Goal: Task Accomplishment & Management: Use online tool/utility

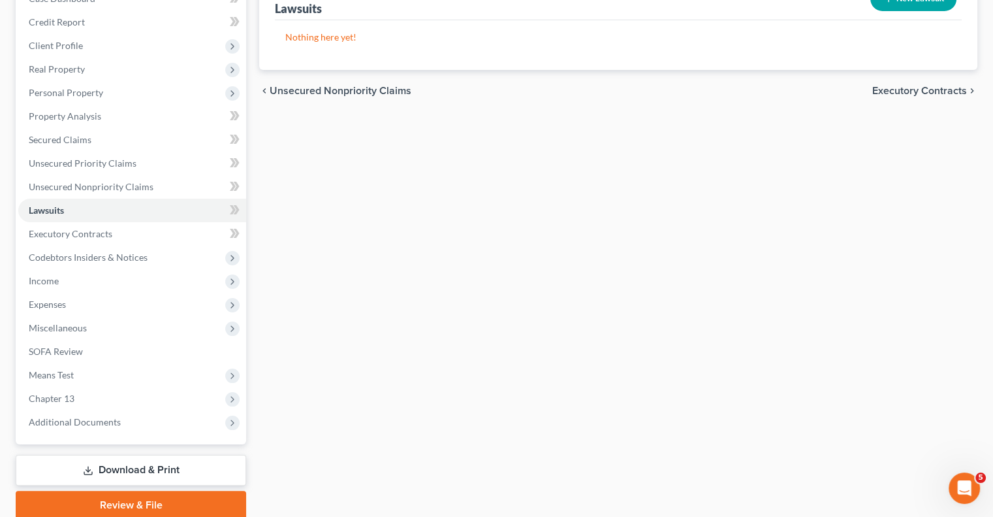
scroll to position [69, 0]
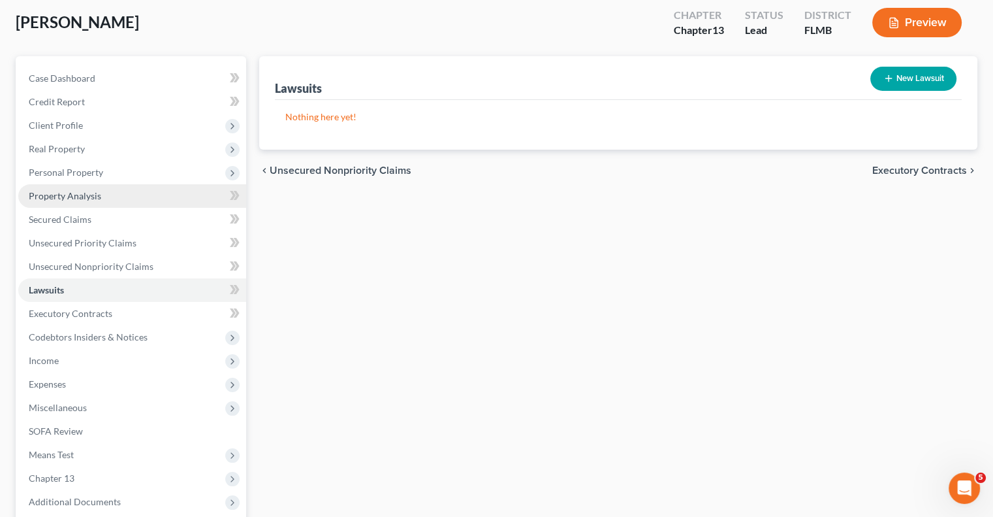
click at [29, 197] on span "Property Analysis" at bounding box center [65, 195] width 72 height 11
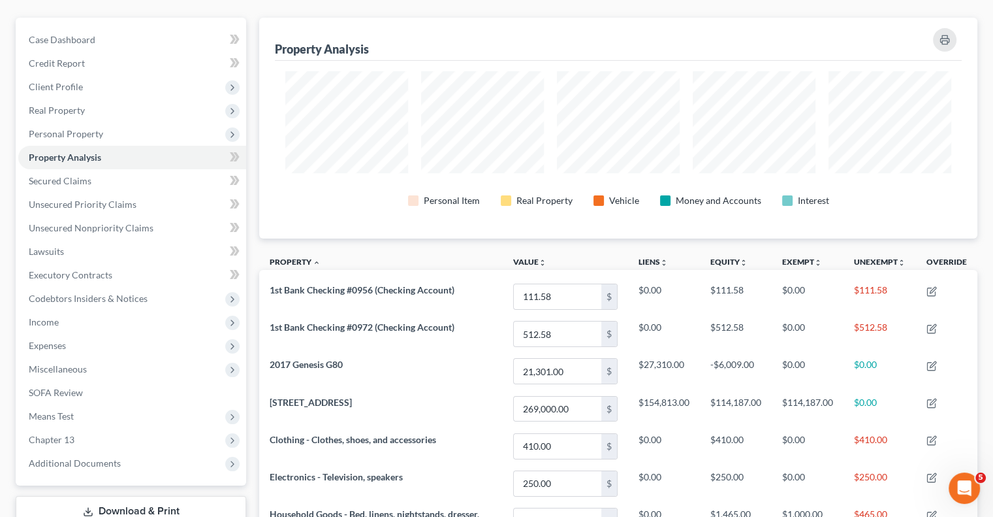
scroll to position [131, 0]
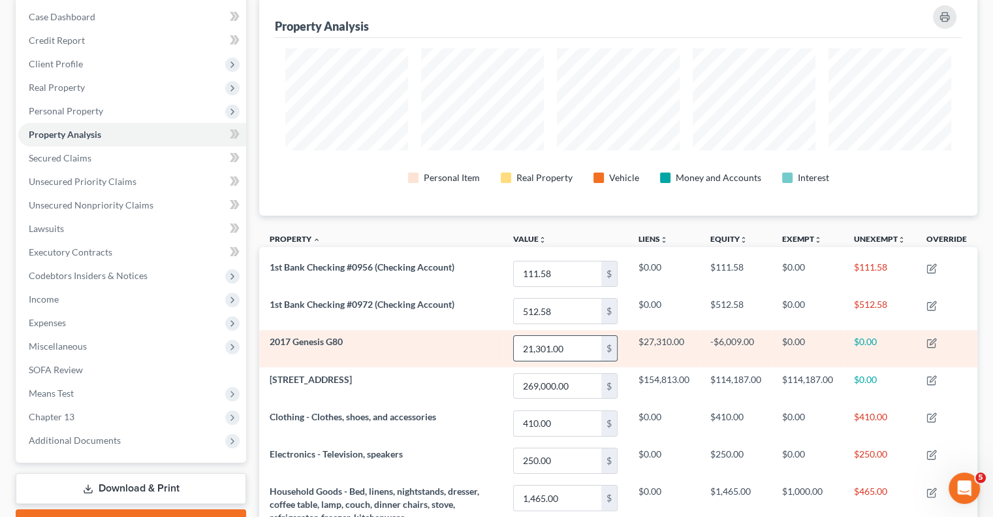
click at [562, 344] on input "21,301.00" at bounding box center [558, 348] width 88 height 25
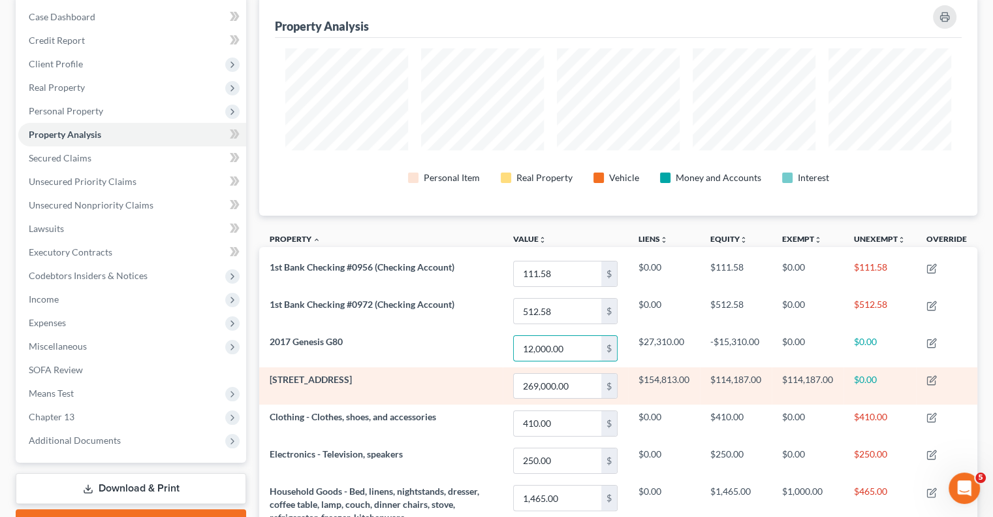
type input "12,000.00"
click at [453, 391] on td "[STREET_ADDRESS]" at bounding box center [381, 385] width 244 height 37
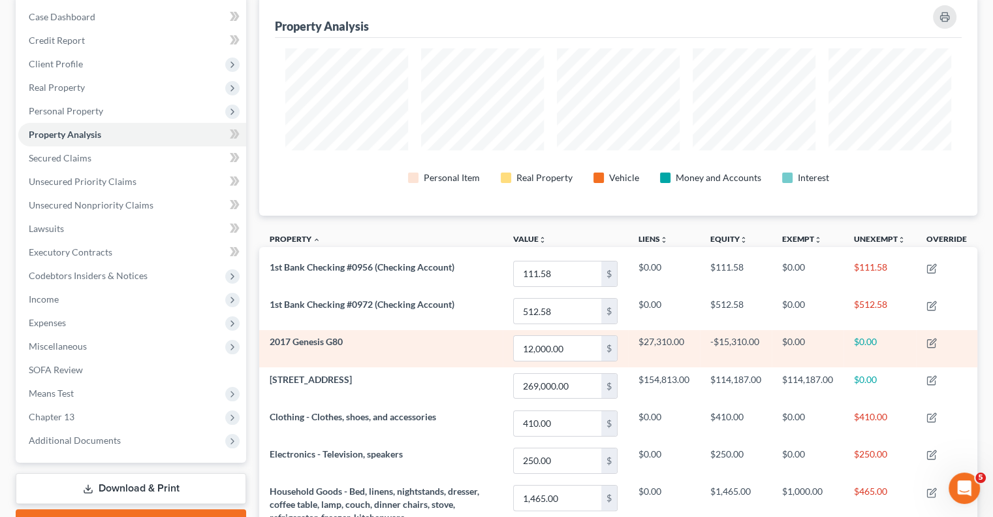
click at [643, 360] on td "$27,310.00" at bounding box center [664, 348] width 72 height 37
drag, startPoint x: 635, startPoint y: 342, endPoint x: 666, endPoint y: 344, distance: 31.5
click at [679, 336] on td "$27,310.00" at bounding box center [664, 348] width 72 height 37
copy td "$27,310.00"
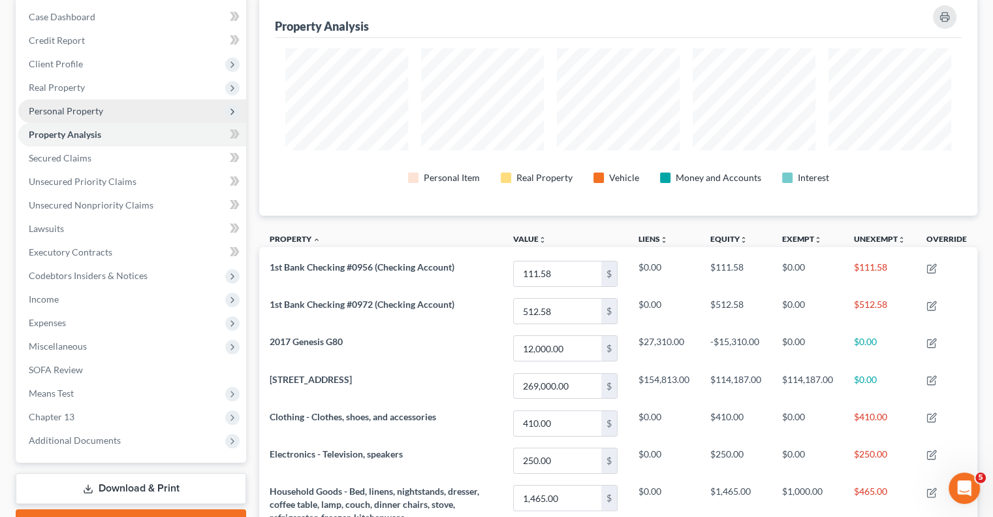
click at [73, 111] on span "Personal Property" at bounding box center [66, 110] width 74 height 11
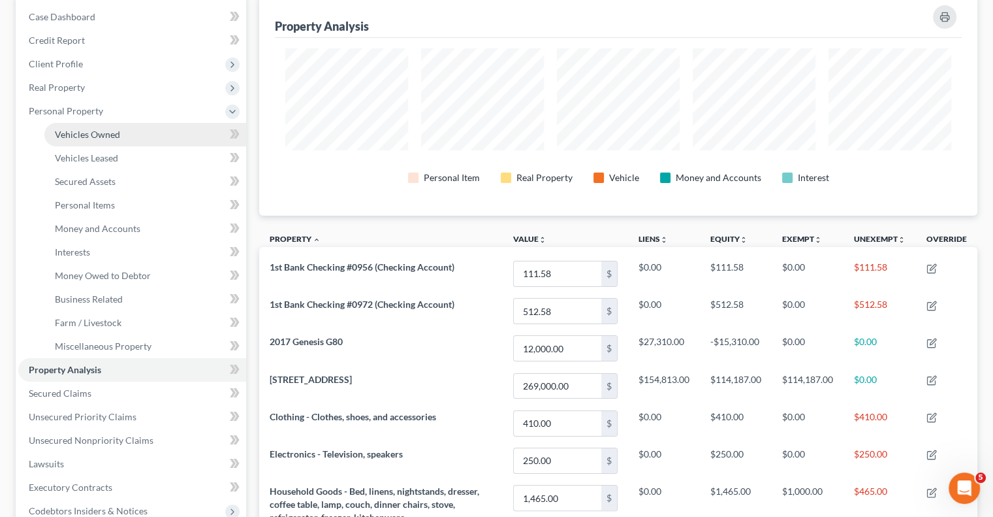
click at [76, 131] on span "Vehicles Owned" at bounding box center [87, 134] width 65 height 11
